Goal: Find specific page/section: Find specific page/section

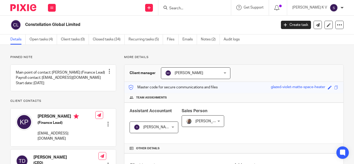
click at [188, 8] on input "Search" at bounding box center [192, 8] width 47 height 5
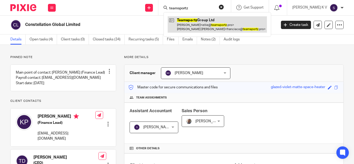
type input "teamsportz"
click at [240, 23] on link at bounding box center [217, 24] width 99 height 16
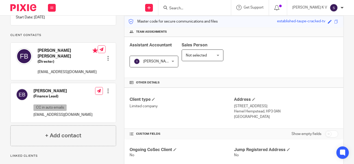
scroll to position [181, 0]
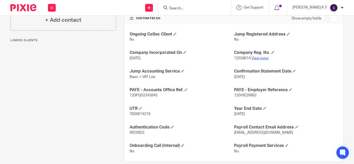
click at [258, 59] on link "View more" at bounding box center [259, 58] width 17 height 4
